Goal: Task Accomplishment & Management: Use online tool/utility

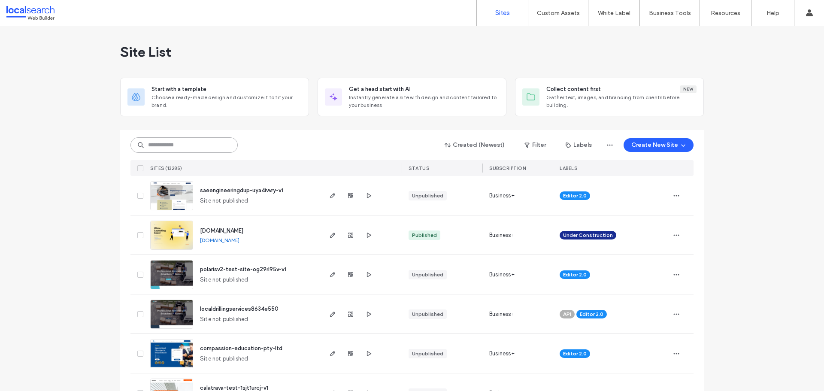
click at [185, 146] on input at bounding box center [183, 144] width 107 height 15
paste input "********"
type input "********"
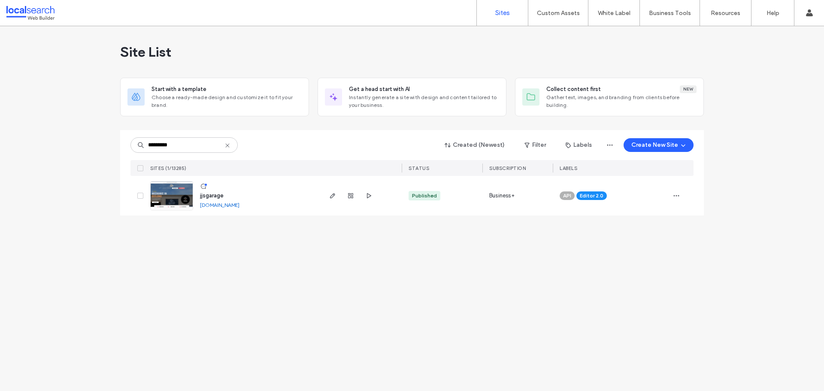
click at [179, 195] on link at bounding box center [171, 195] width 43 height 29
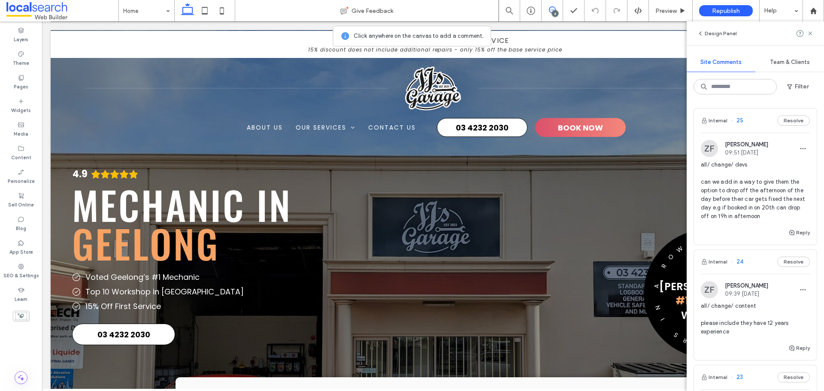
click at [766, 193] on span "all/ change/ devs can we add in a way to give them the option to drop off the a…" at bounding box center [755, 191] width 109 height 60
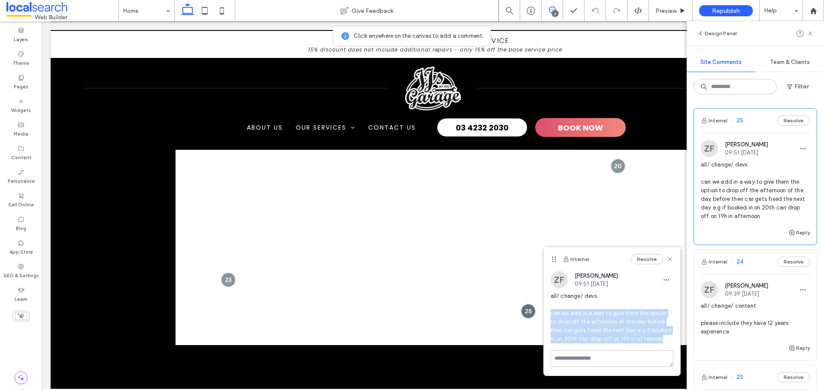
drag, startPoint x: 659, startPoint y: 341, endPoint x: 548, endPoint y: 310, distance: 115.0
click at [548, 310] on div "ZF Zsuzsanna Fonagy 09:51 Aug 14 2025 all/ change/ devs can we add in a way to …" at bounding box center [612, 310] width 136 height 79
copy span "can we add in a way to give them the option to drop off the afternoon of the da…"
click at [580, 324] on span "all/ change/ devs can we add in a way to give them the option to drop off the a…" at bounding box center [612, 317] width 123 height 51
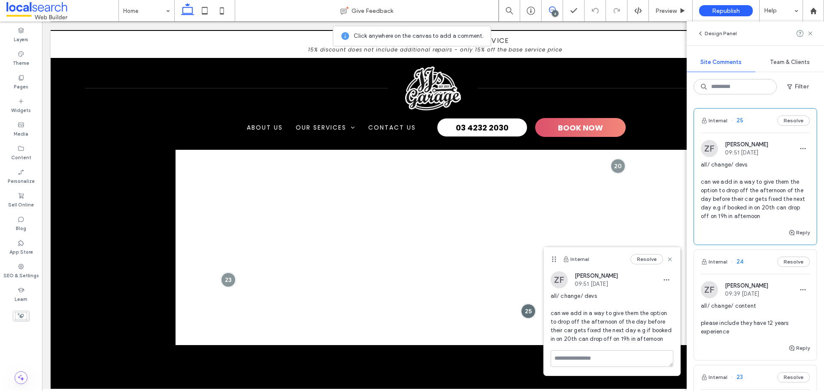
click at [590, 321] on span "all/ change/ devs can we add in a way to give them the option to drop off the a…" at bounding box center [612, 317] width 123 height 51
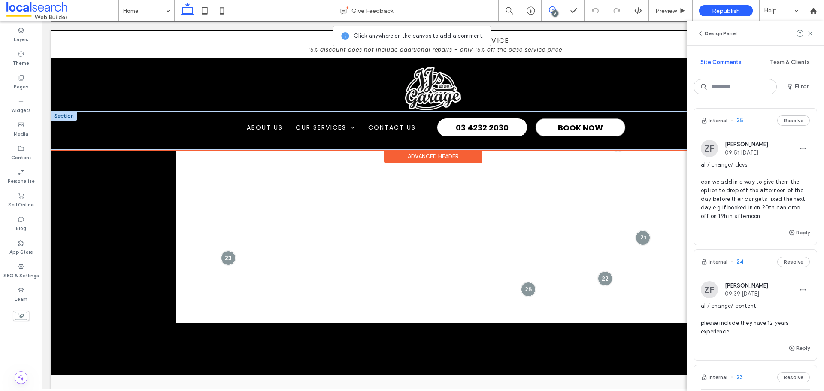
scroll to position [2784, 0]
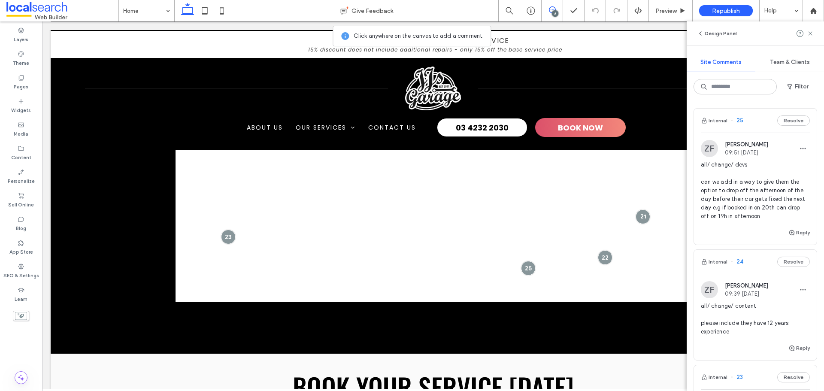
click at [739, 178] on span "all/ change/ devs can we add in a way to give them the option to drop off the a…" at bounding box center [755, 191] width 109 height 60
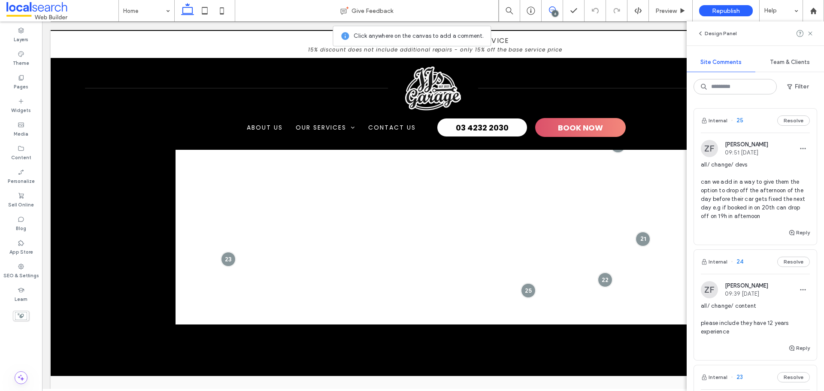
scroll to position [2741, 0]
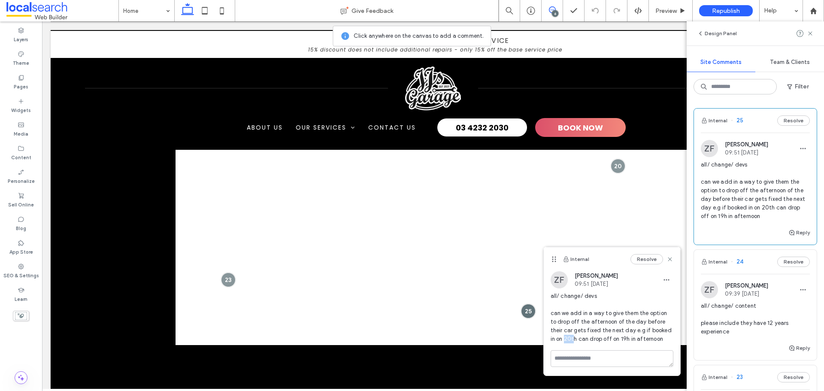
drag, startPoint x: 559, startPoint y: 338, endPoint x: 551, endPoint y: 338, distance: 7.7
click at [551, 338] on span "all/ change/ devs can we add in a way to give them the option to drop off the a…" at bounding box center [612, 317] width 123 height 51
drag, startPoint x: 612, startPoint y: 339, endPoint x: 606, endPoint y: 339, distance: 6.0
click at [606, 339] on span "all/ change/ devs can we add in a way to give them the option to drop off the a…" at bounding box center [612, 317] width 123 height 51
drag, startPoint x: 812, startPoint y: 17, endPoint x: 824, endPoint y: 28, distance: 16.4
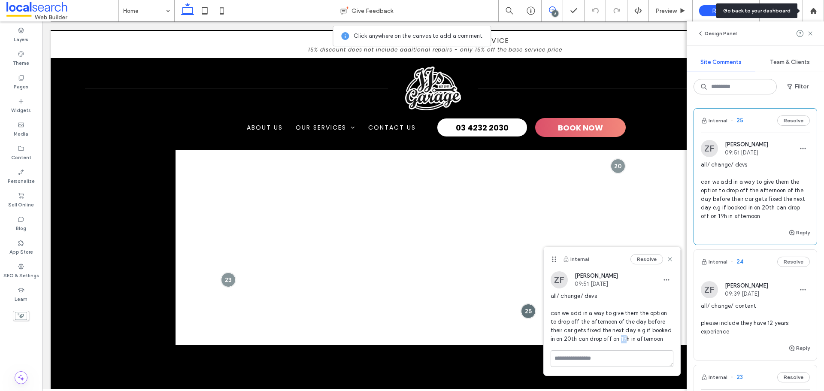
click at [812, 16] on div at bounding box center [813, 10] width 21 height 21
